Goal: Task Accomplishment & Management: Manage account settings

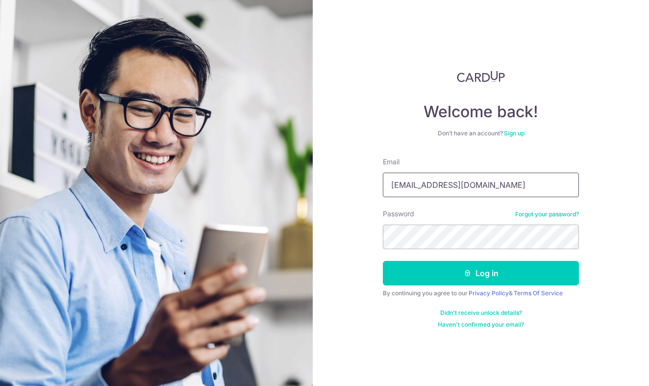
type input "[EMAIL_ADDRESS][DOMAIN_NAME]"
click at [481, 273] on button "Log in" at bounding box center [481, 273] width 196 height 25
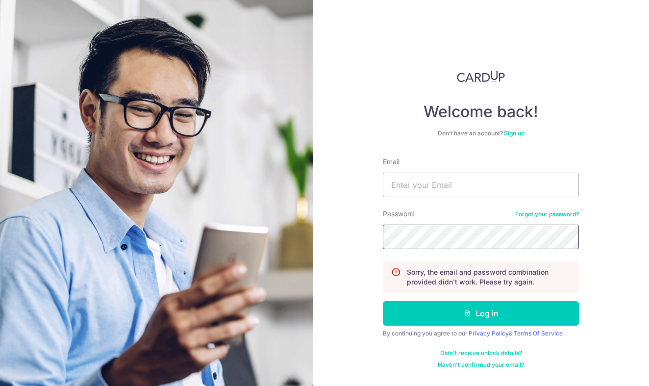
click at [481, 313] on button "Log in" at bounding box center [481, 313] width 196 height 25
click at [444, 191] on input "Email" at bounding box center [481, 185] width 196 height 25
type input "[EMAIL_ADDRESS][DOMAIN_NAME]"
click at [550, 214] on link "Forgot your password?" at bounding box center [548, 214] width 64 height 8
